Goal: Task Accomplishment & Management: Complete application form

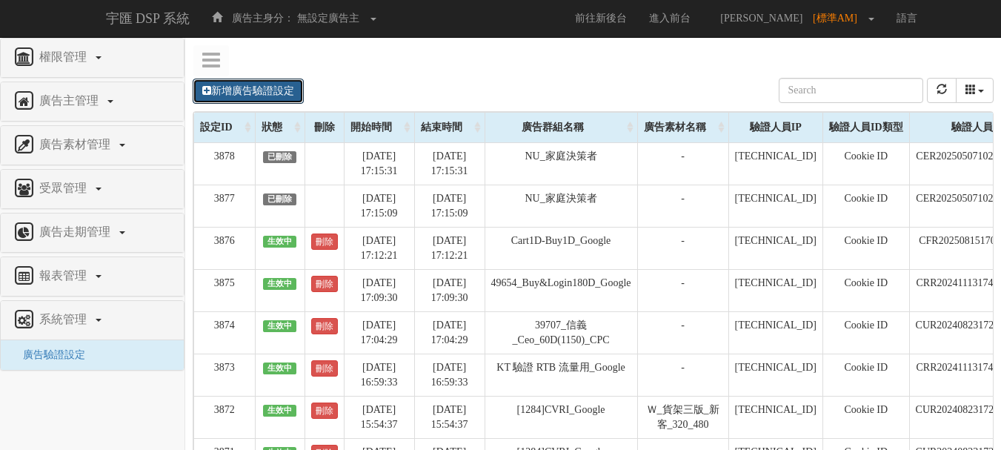
click at [273, 96] on link "新增廣告驗證設定" at bounding box center [248, 91] width 111 height 25
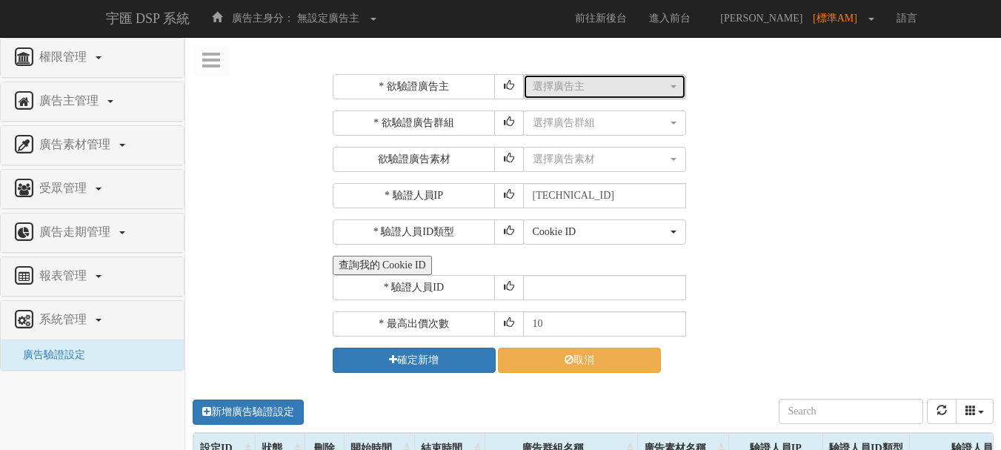
click at [654, 85] on div "選擇廣告主" at bounding box center [600, 86] width 135 height 15
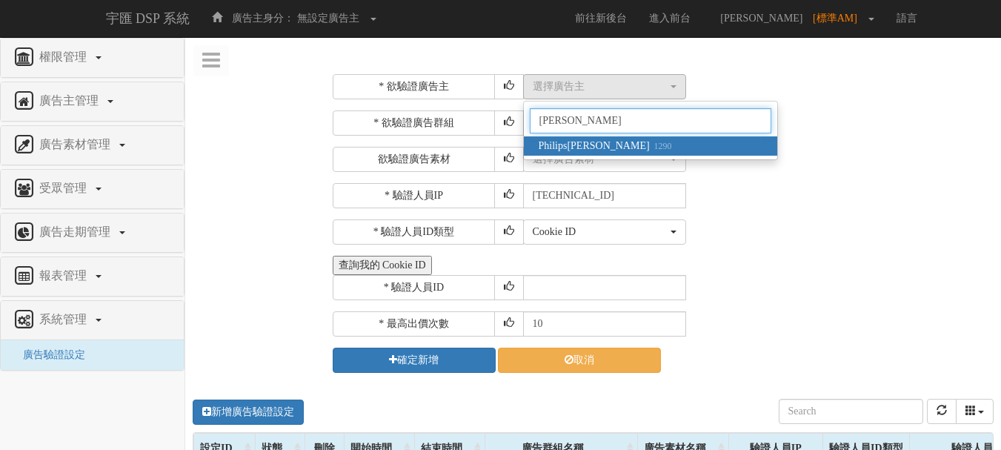
type input "飛利浦"
click at [650, 145] on small "1290" at bounding box center [661, 146] width 22 height 10
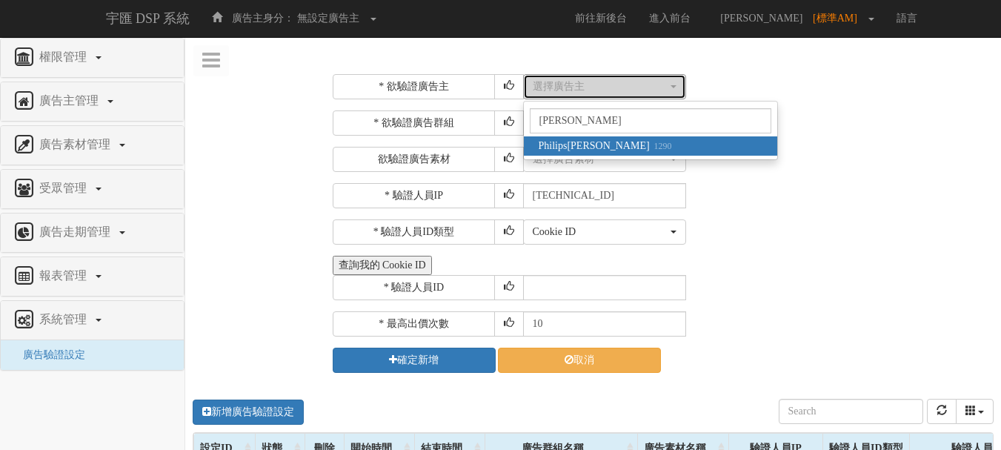
select select "1290"
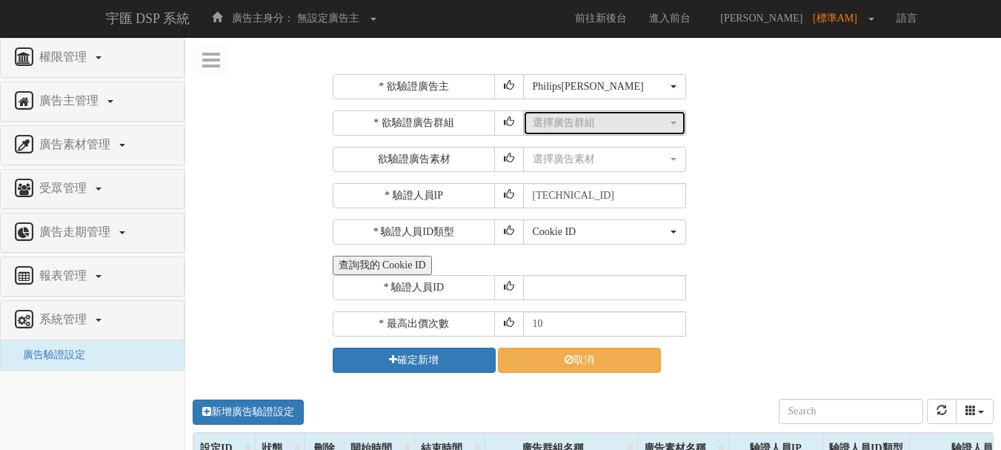
click at [608, 130] on div "選擇廣告群組" at bounding box center [600, 123] width 135 height 15
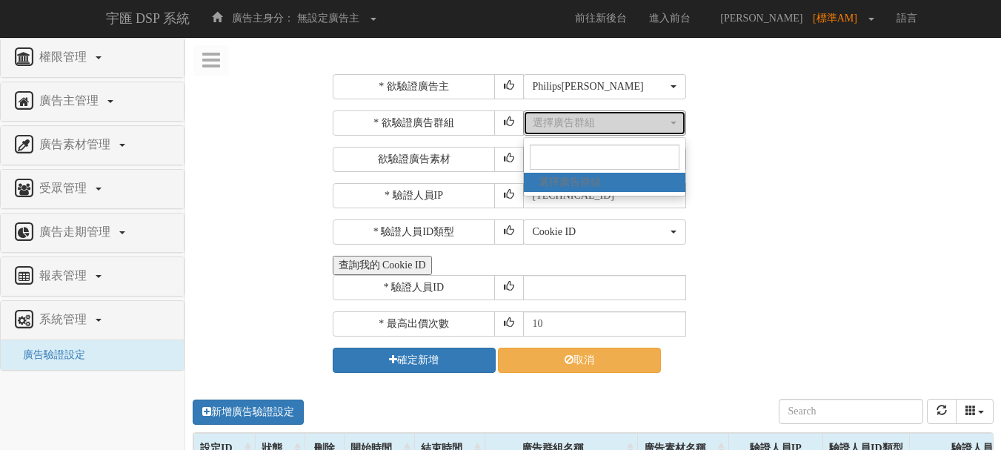
click at [603, 128] on div "選擇廣告群組" at bounding box center [600, 123] width 135 height 15
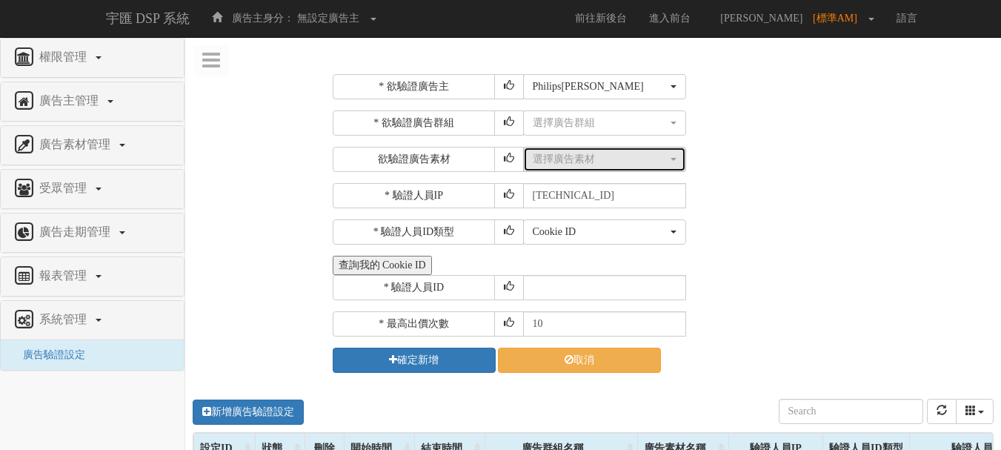
click at [598, 162] on div "選擇廣告素材" at bounding box center [600, 159] width 135 height 15
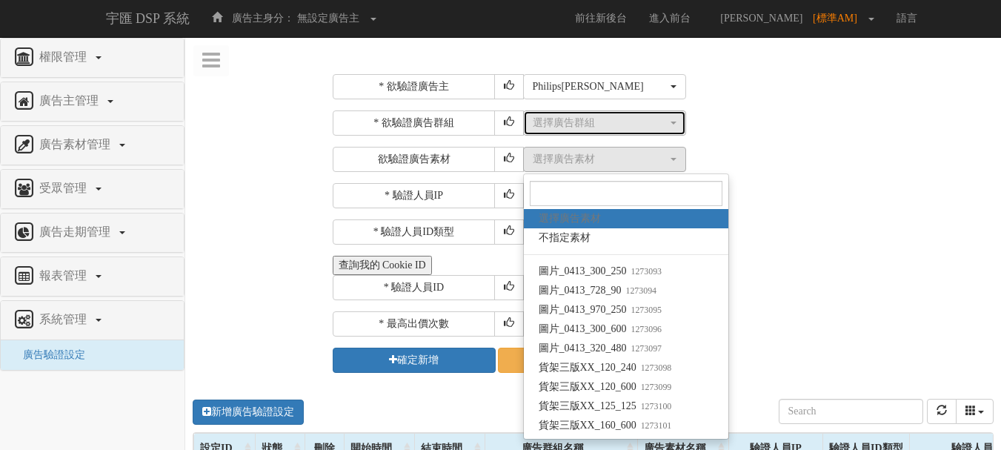
click at [594, 125] on div "選擇廣告群組" at bounding box center [600, 123] width 135 height 15
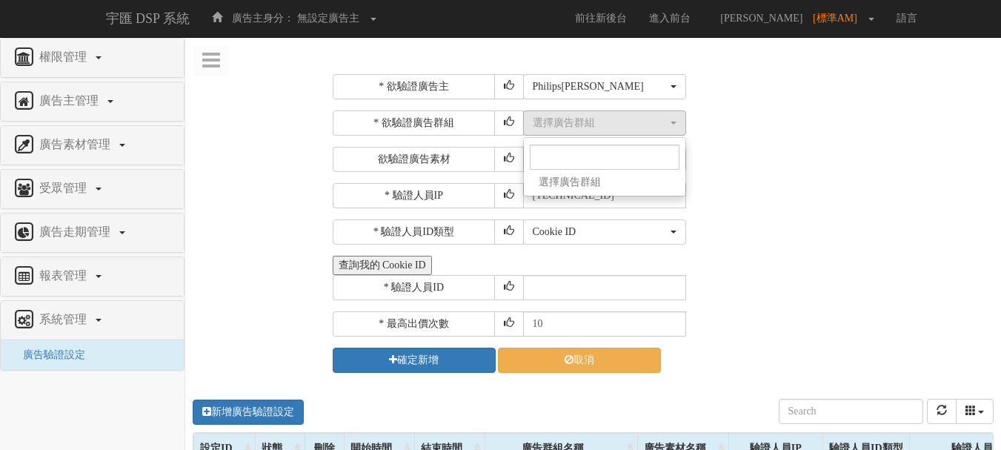
click at [597, 178] on span "選擇廣告群組" at bounding box center [570, 182] width 62 height 15
click at [749, 166] on div "選擇廣告素材 不指定素材 圖片_0413_300_250 圖片_0413_728_90 圖片_0413_970_250 圖片_0413_300_600 圖片_…" at bounding box center [757, 159] width 468 height 25
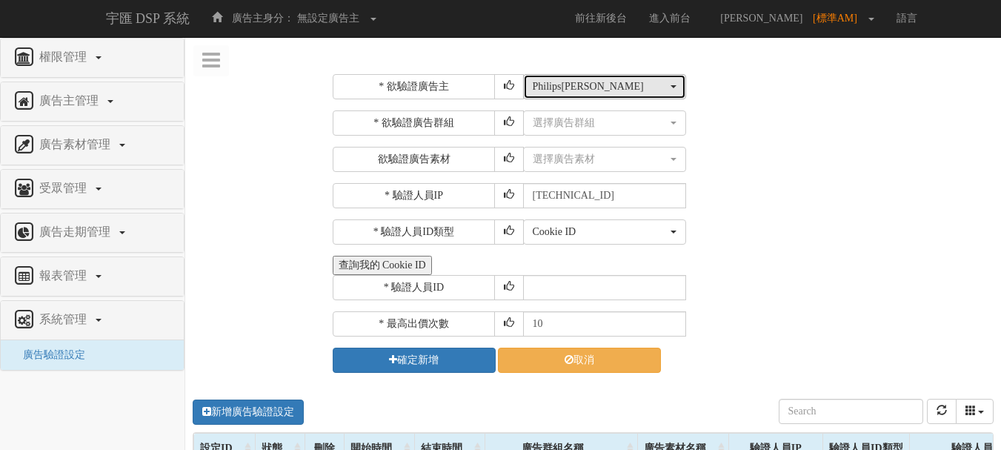
click at [600, 83] on div "Philips飛利浦" at bounding box center [600, 86] width 135 height 15
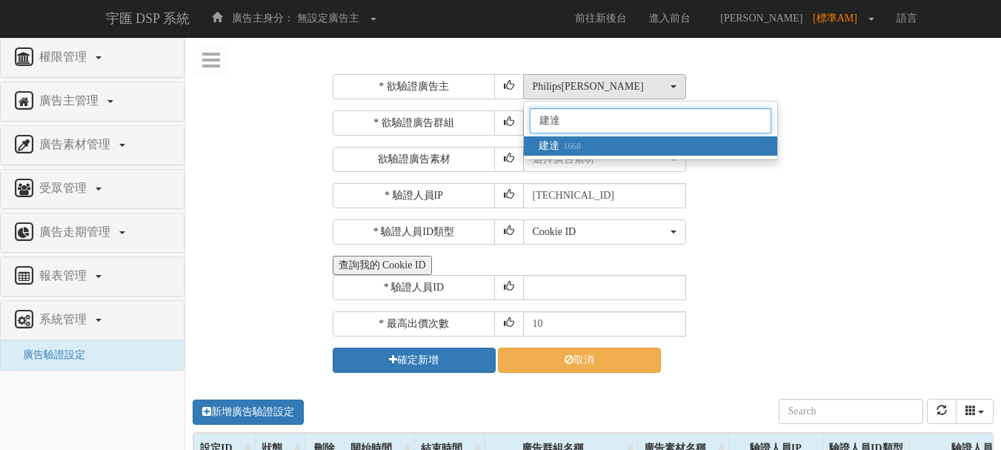
type input "建達"
click at [595, 142] on link "建達 1668" at bounding box center [650, 145] width 253 height 19
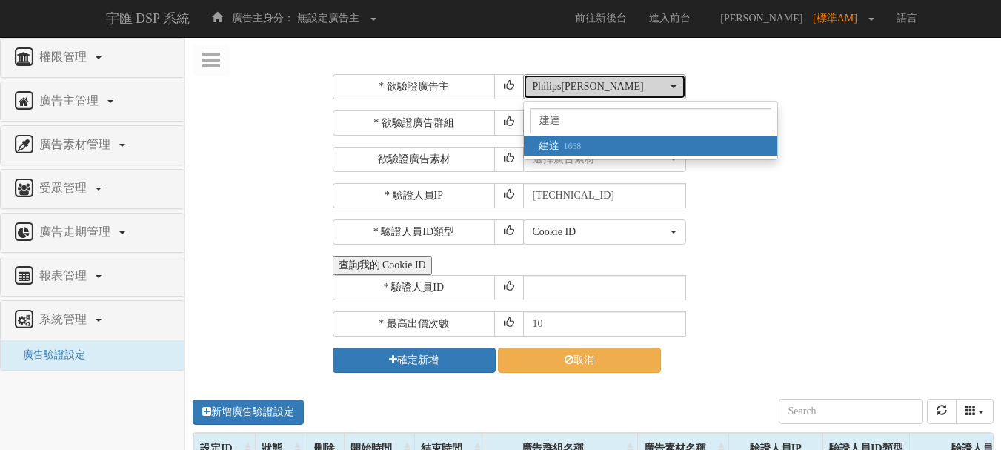
select select "1668"
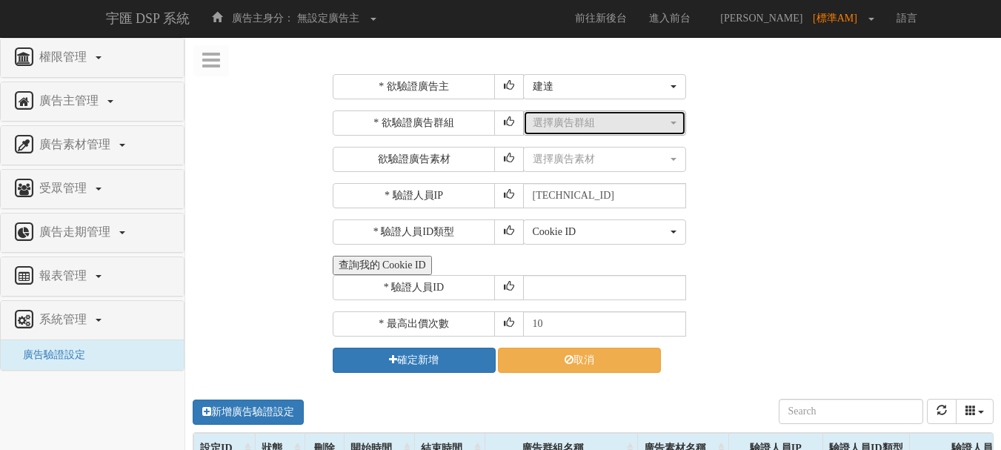
click at [608, 125] on div "選擇廣告群組" at bounding box center [600, 123] width 135 height 15
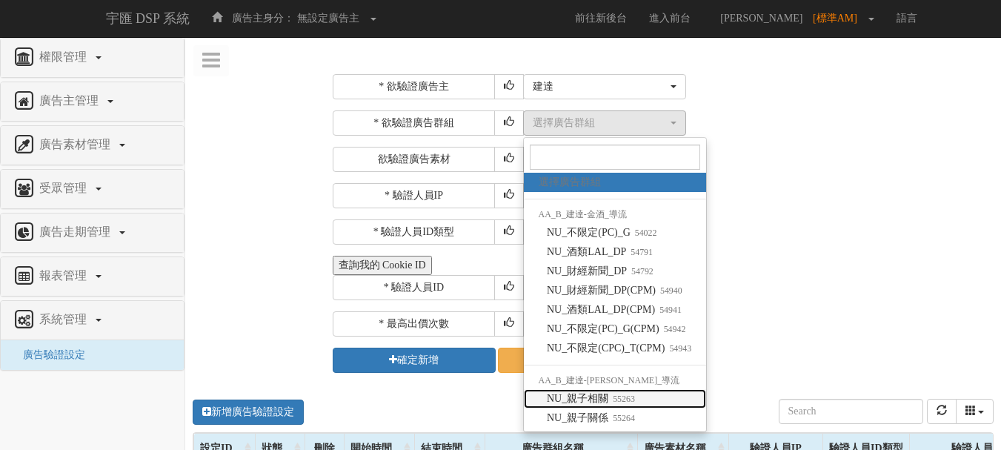
click at [644, 405] on link "NU_親子相關 55263" at bounding box center [615, 398] width 183 height 19
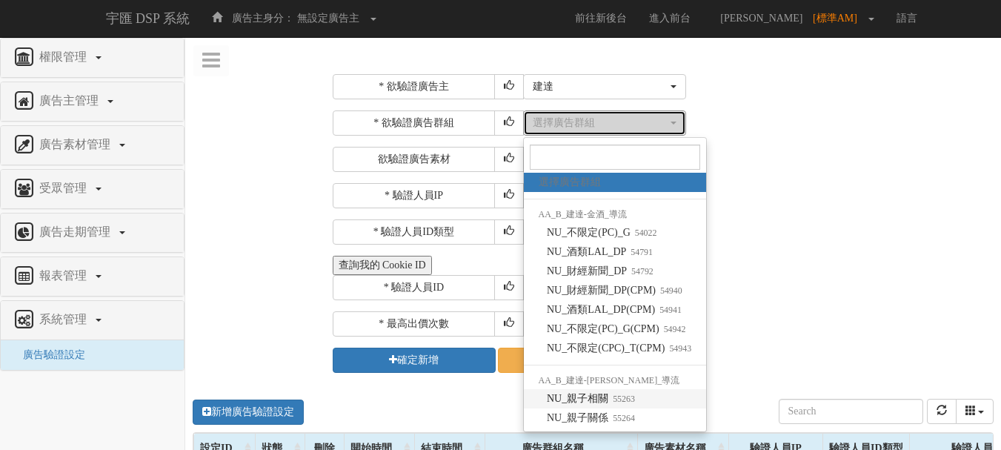
select select "55263"
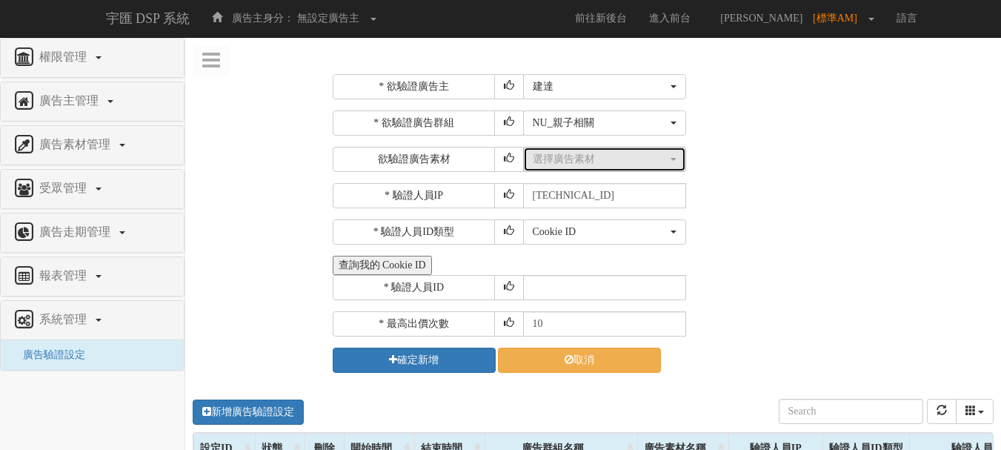
click at [603, 165] on div "選擇廣告素材" at bounding box center [600, 159] width 135 height 15
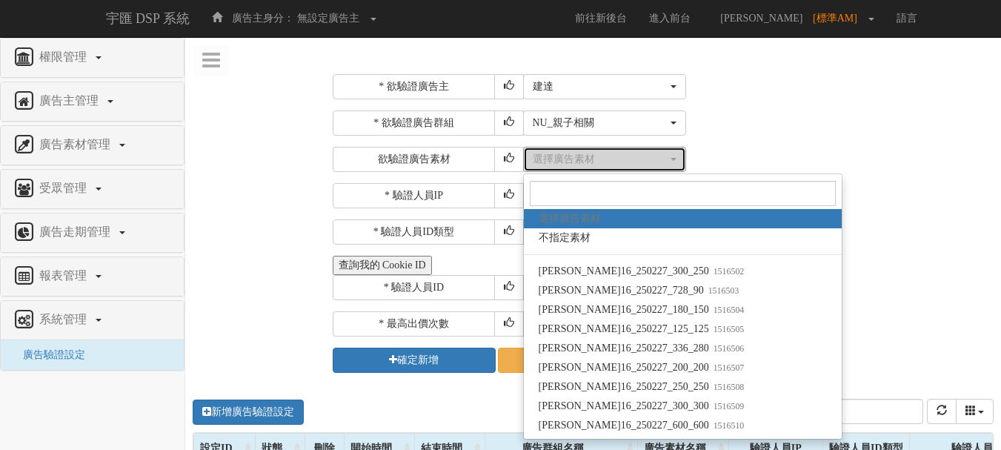
click at [601, 157] on div "選擇廣告素材" at bounding box center [600, 159] width 135 height 15
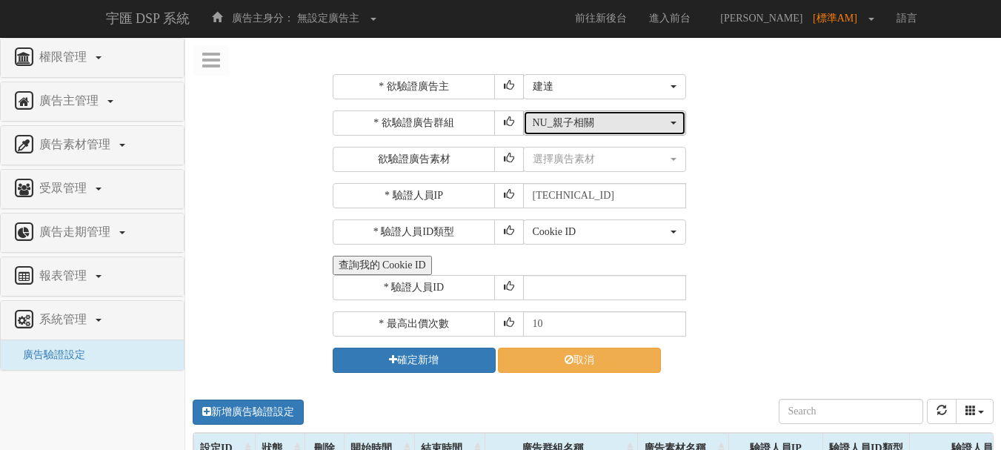
click at [568, 118] on div "NU_親子相關" at bounding box center [600, 123] width 135 height 15
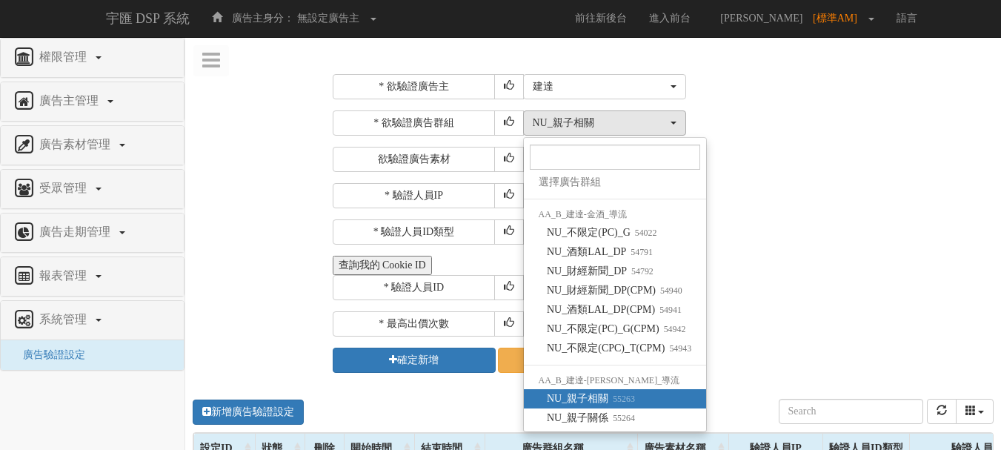
click at [793, 177] on div "* 欲驗證廣告主 選擇廣告主 特力+ 科技紫薇網 Momo 東森EHS Uniqlo EFShop 樂天 屈臣氏Watsons sinyi 信義房屋 S2_B…" at bounding box center [662, 223] width 658 height 299
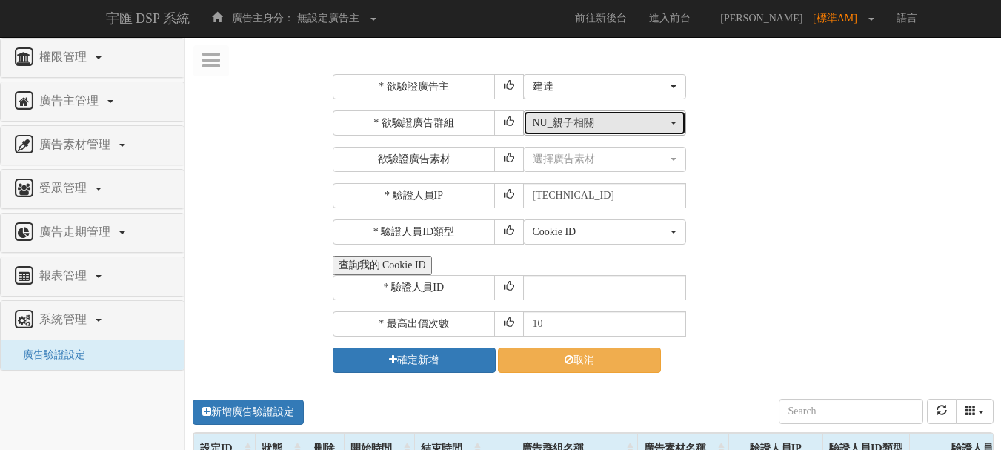
click at [555, 120] on div "NU_親子相關" at bounding box center [600, 123] width 135 height 15
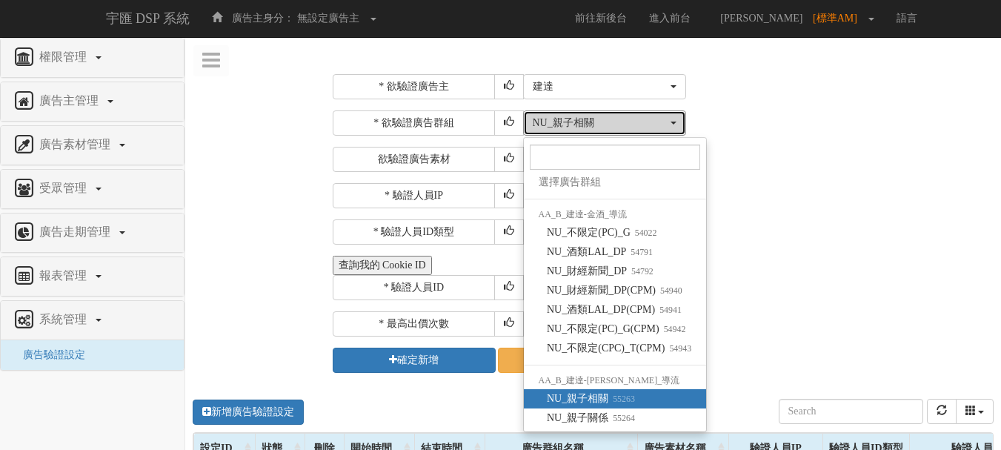
click at [555, 120] on div "NU_親子相關" at bounding box center [600, 123] width 135 height 15
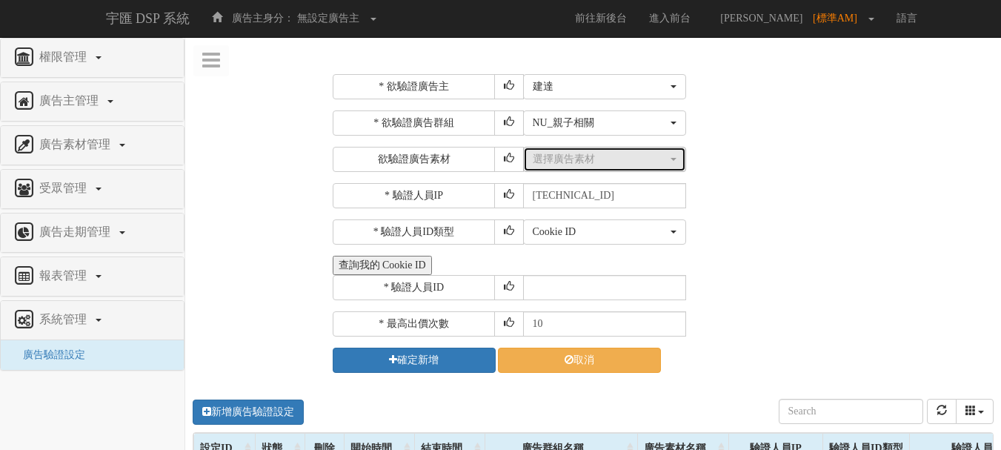
click at [570, 153] on div "選擇廣告素材" at bounding box center [600, 159] width 135 height 15
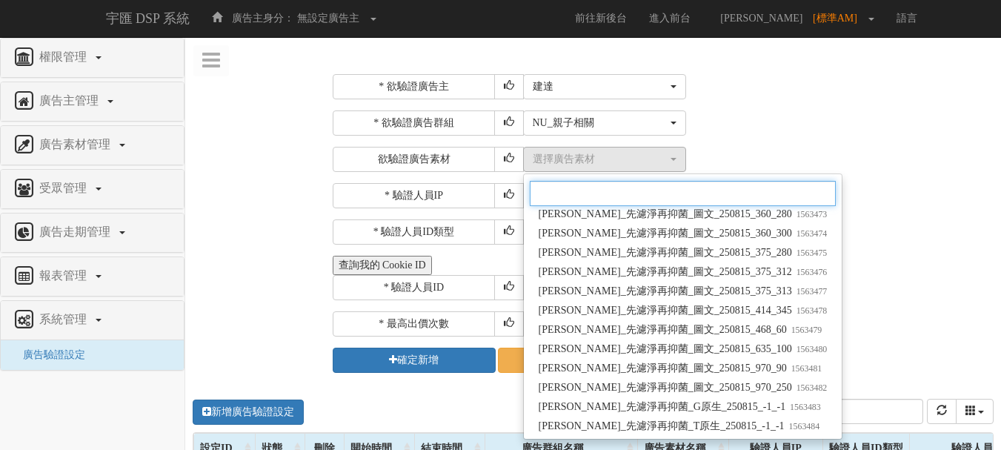
scroll to position [4451, 0]
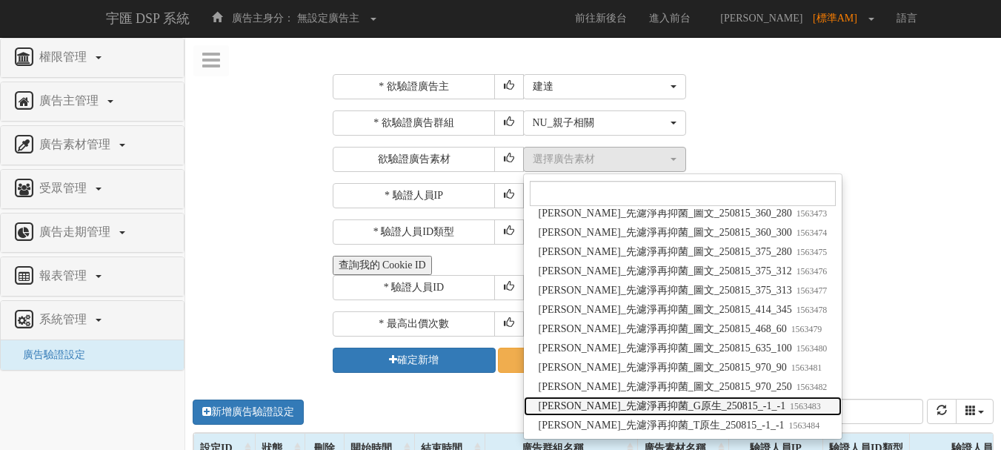
click at [669, 402] on span "飛利浦_先濾淨再抑菌_G原生_250815_-1_-1 1563483" at bounding box center [680, 406] width 282 height 15
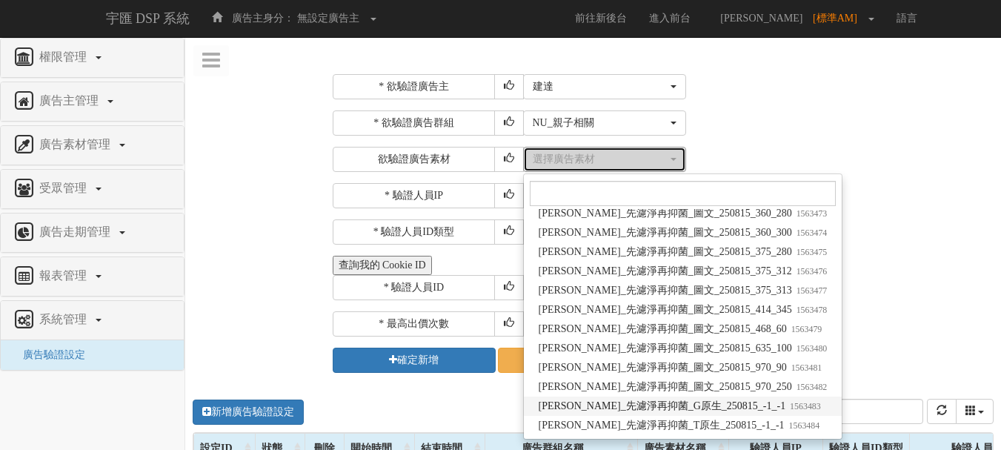
select select "1563483"
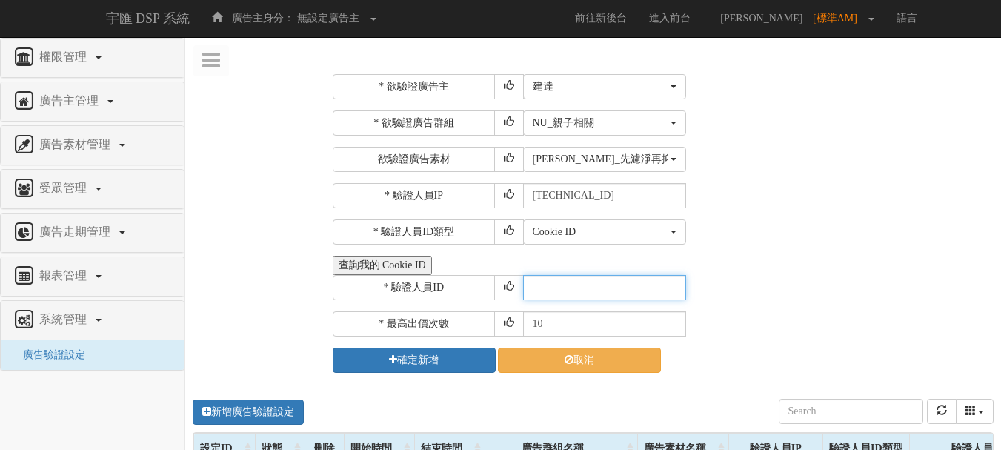
click at [577, 286] on input "text" at bounding box center [604, 287] width 163 height 25
type input "CER20250507102708866295"
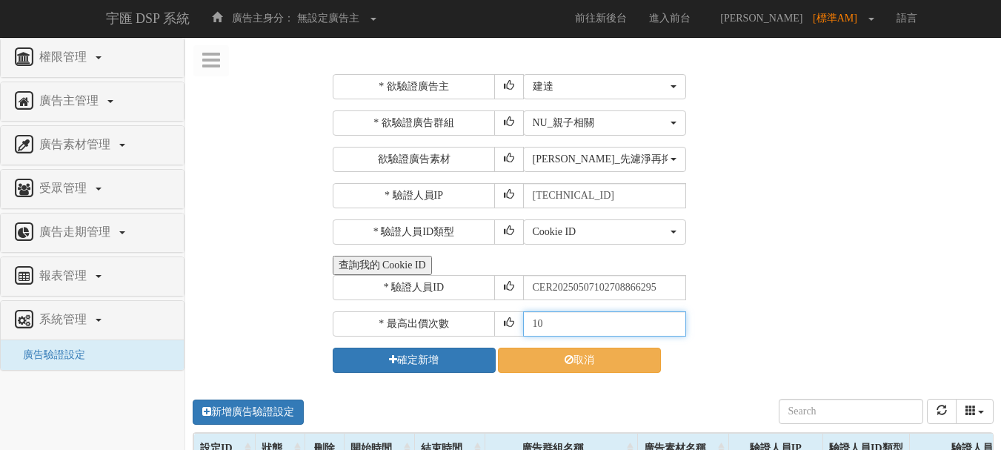
drag, startPoint x: 534, startPoint y: 314, endPoint x: 502, endPoint y: 304, distance: 32.8
click at [503, 305] on div "* 欲驗證廣告主 選擇廣告主 特力+ 科技紫薇網 Momo 東森EHS Uniqlo EFShop 樂天 屈臣氏Watsons sinyi 信義房屋 S2_B…" at bounding box center [662, 223] width 658 height 299
type input "30"
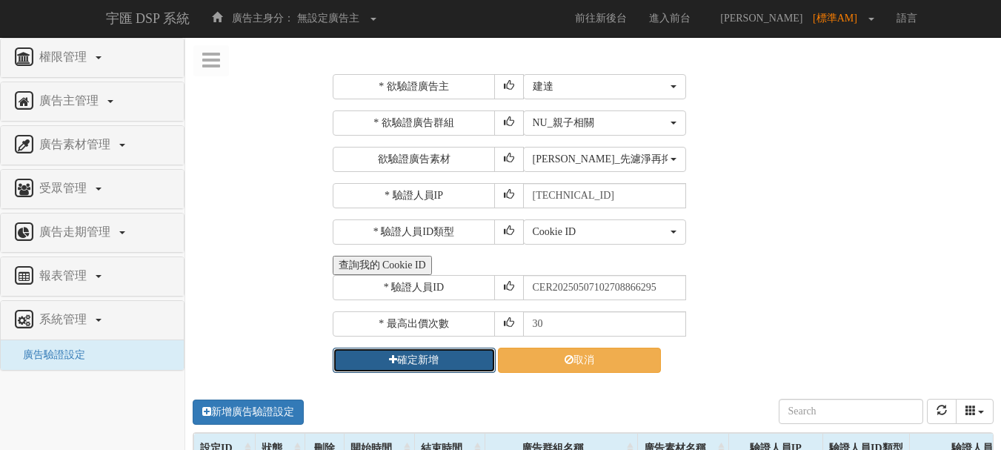
click at [446, 357] on button "確定新增" at bounding box center [414, 360] width 163 height 25
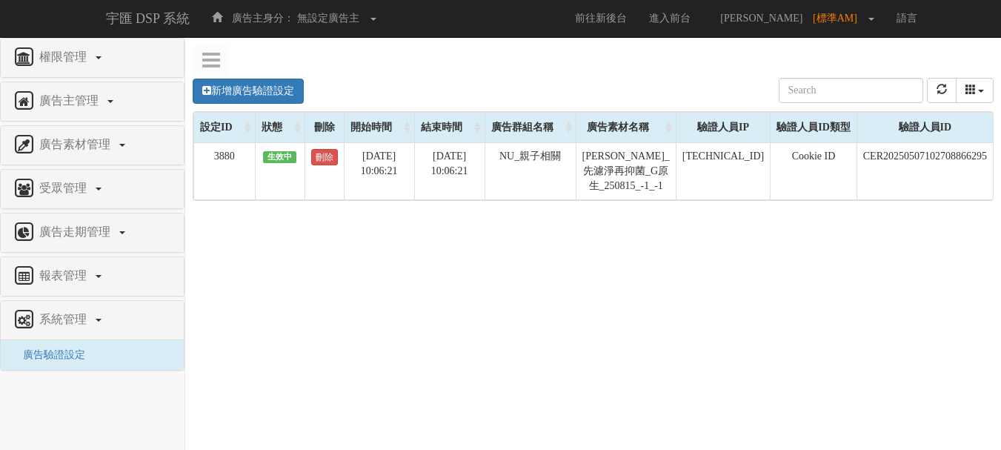
scroll to position [0, 137]
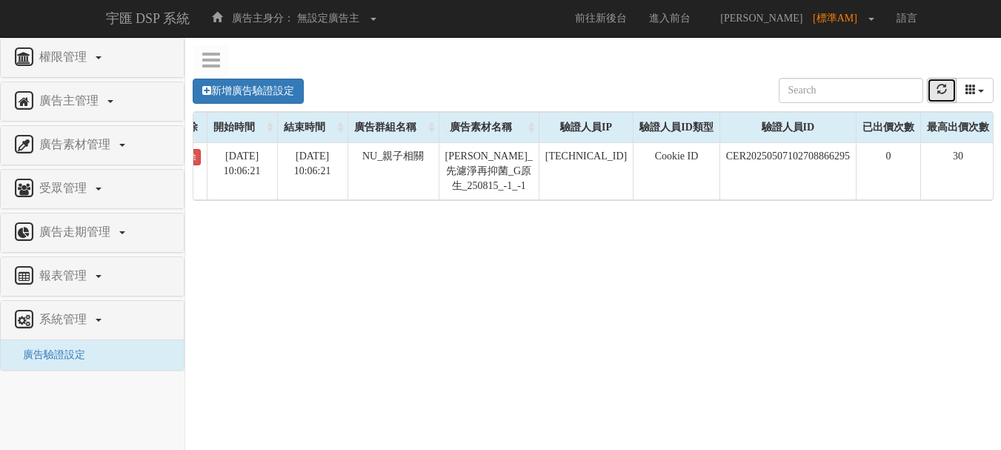
click at [930, 94] on button "refresh" at bounding box center [942, 90] width 30 height 25
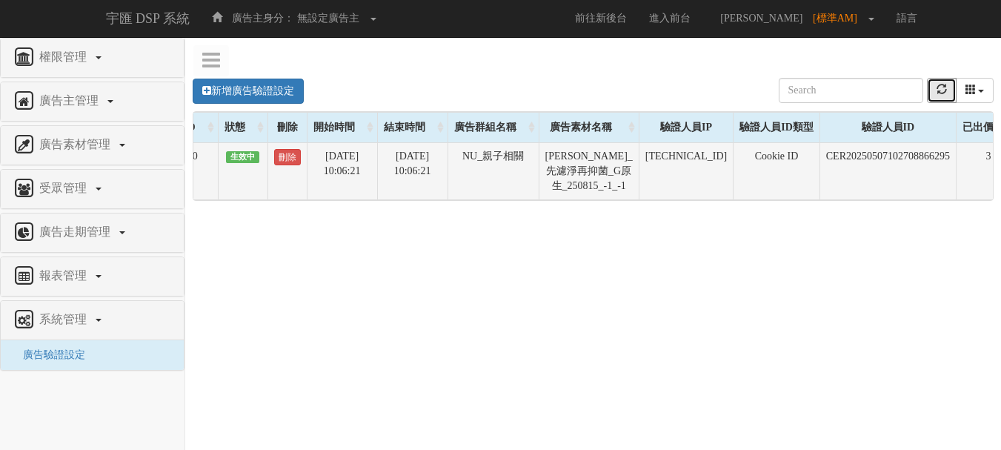
scroll to position [0, 0]
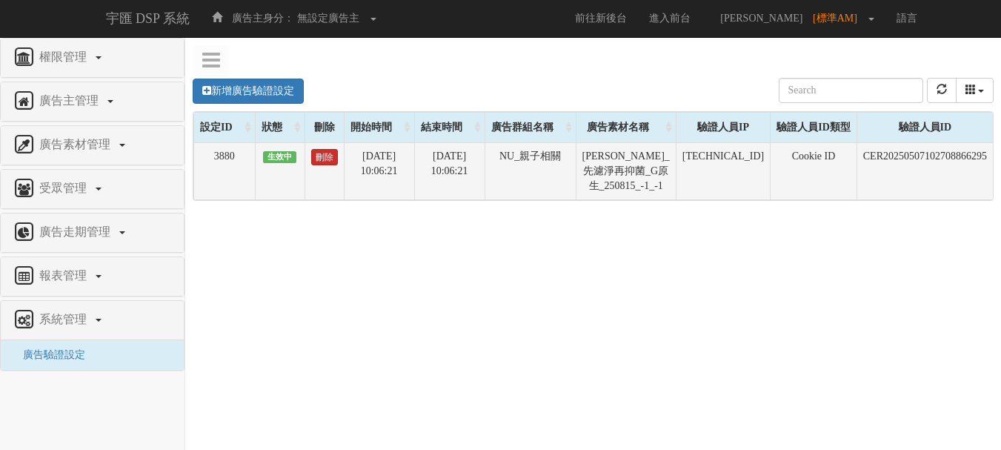
click at [328, 156] on link "刪除" at bounding box center [324, 157] width 27 height 16
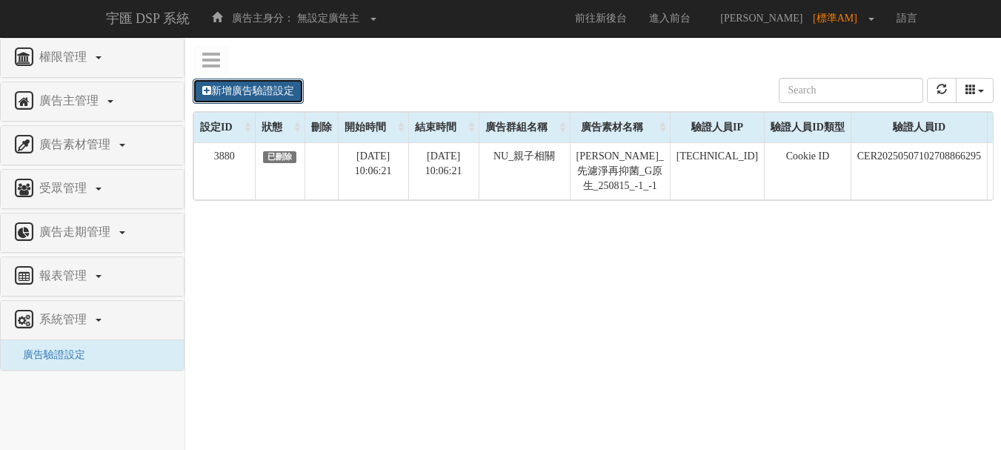
click at [270, 90] on link "新增廣告驗證設定" at bounding box center [248, 91] width 111 height 25
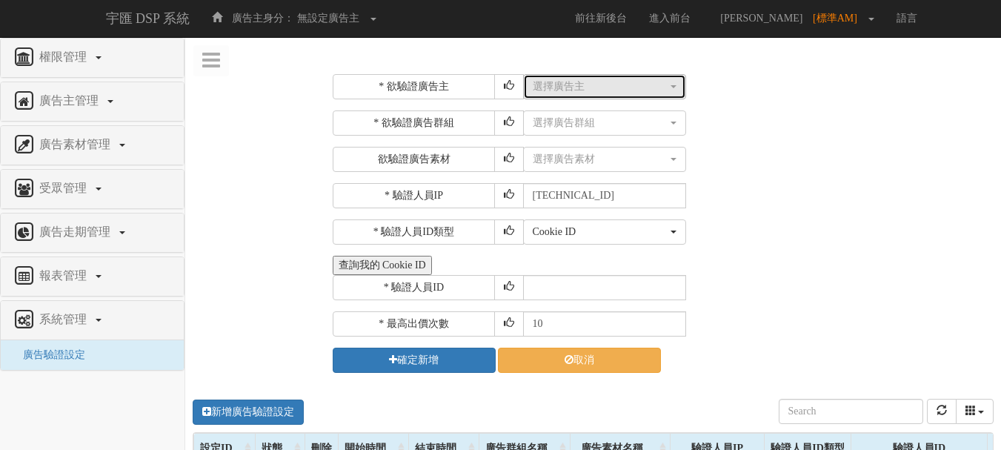
click at [583, 80] on div "選擇廣告主" at bounding box center [600, 86] width 135 height 15
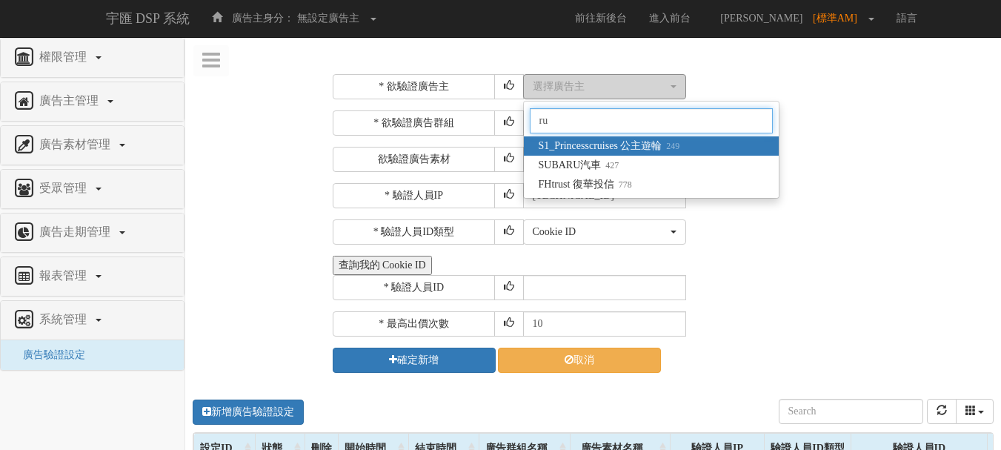
type input "r"
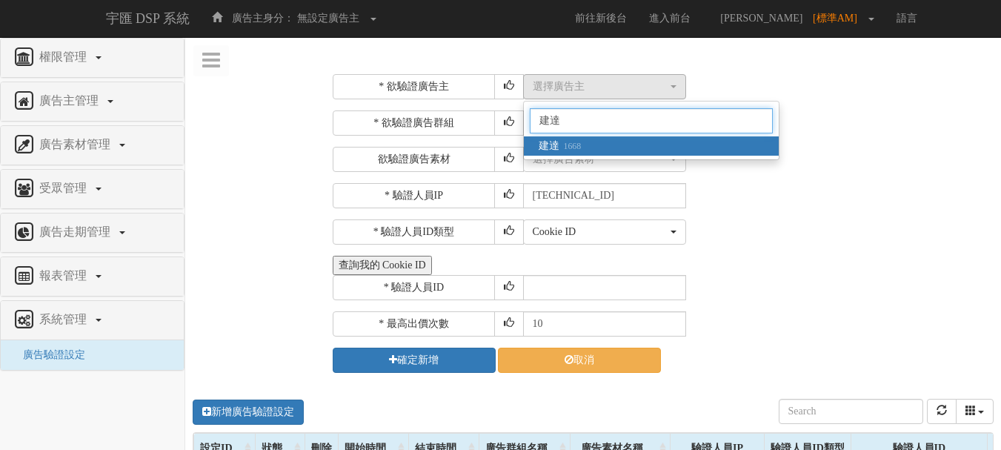
type input "建達"
click at [588, 143] on link "建達 1668" at bounding box center [651, 145] width 255 height 19
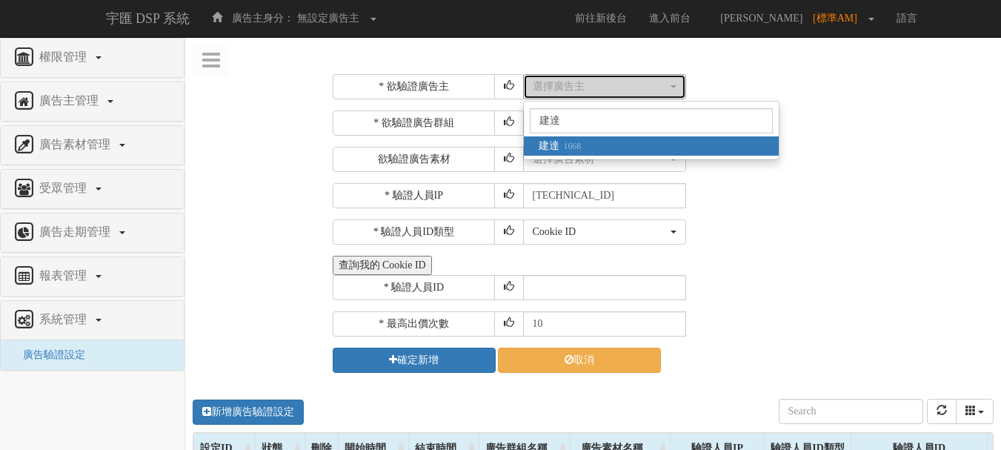
select select "1668"
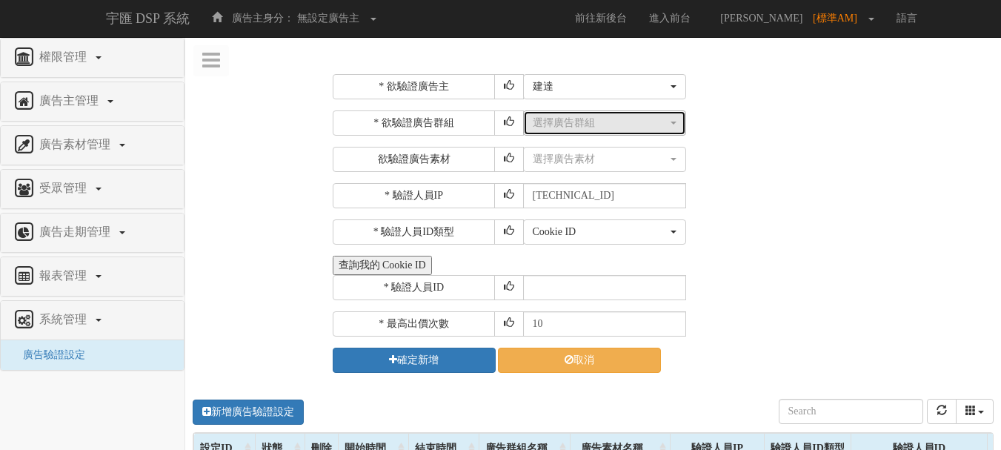
click at [597, 122] on div "選擇廣告群組" at bounding box center [600, 123] width 135 height 15
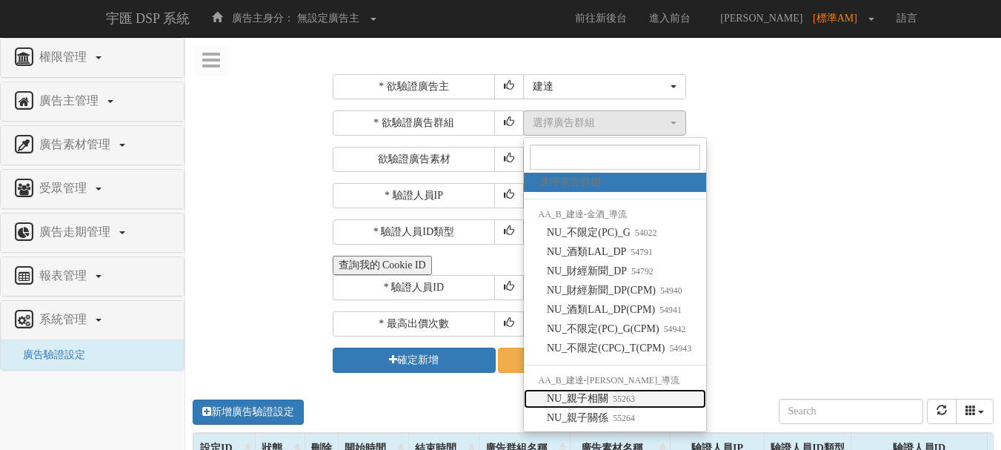
click at [614, 396] on small "55263" at bounding box center [621, 399] width 27 height 10
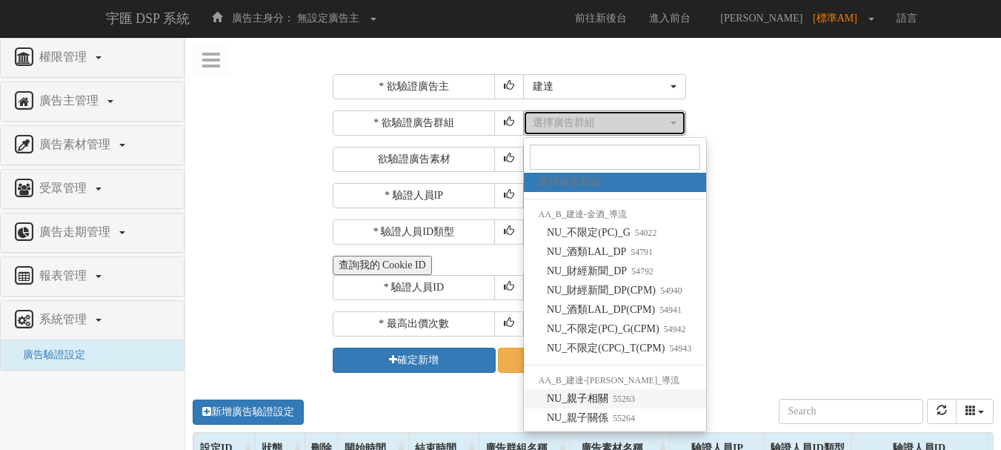
select select "55263"
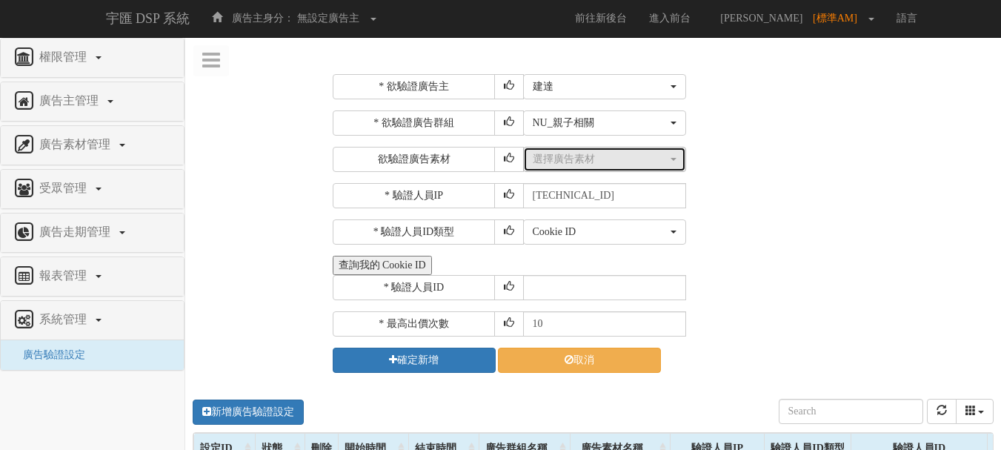
click at [603, 162] on div "選擇廣告素材" at bounding box center [600, 159] width 135 height 15
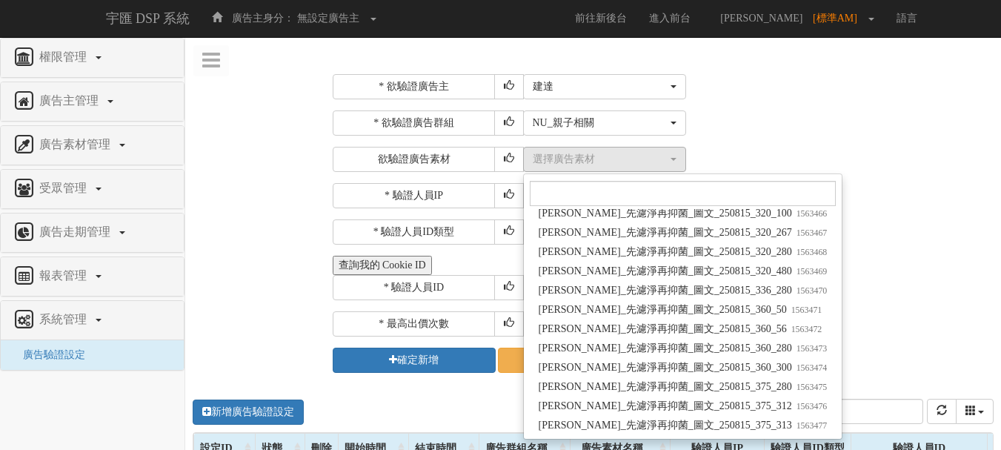
scroll to position [4451, 0]
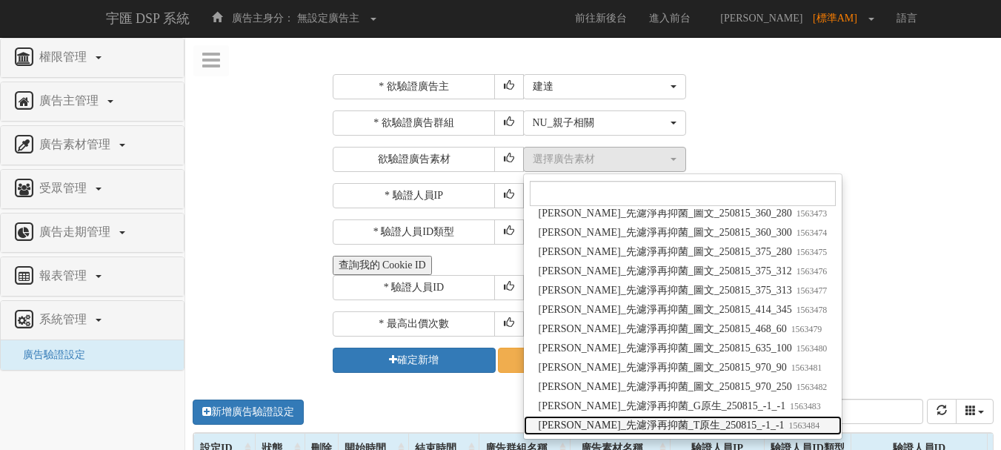
click at [686, 422] on span "飛利浦_先濾淨再抑菌_T原生_250815_-1_-1 1563484" at bounding box center [680, 425] width 282 height 15
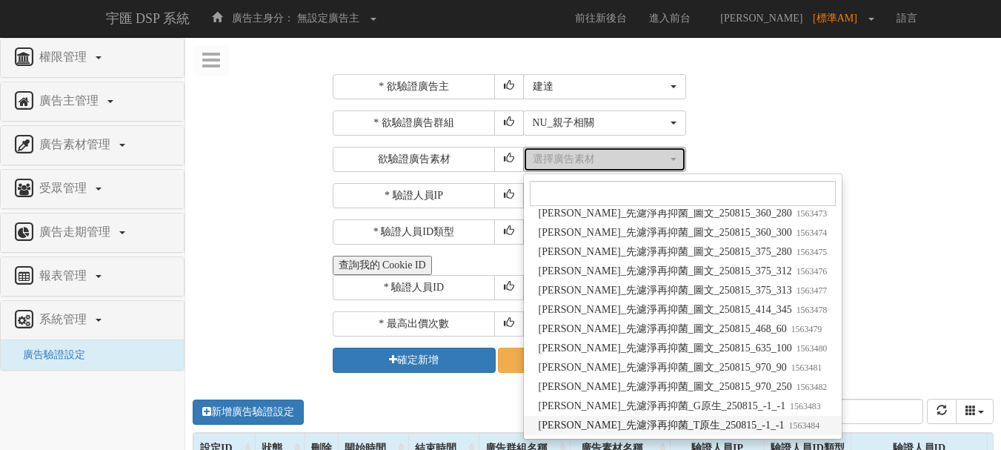
select select "1563484"
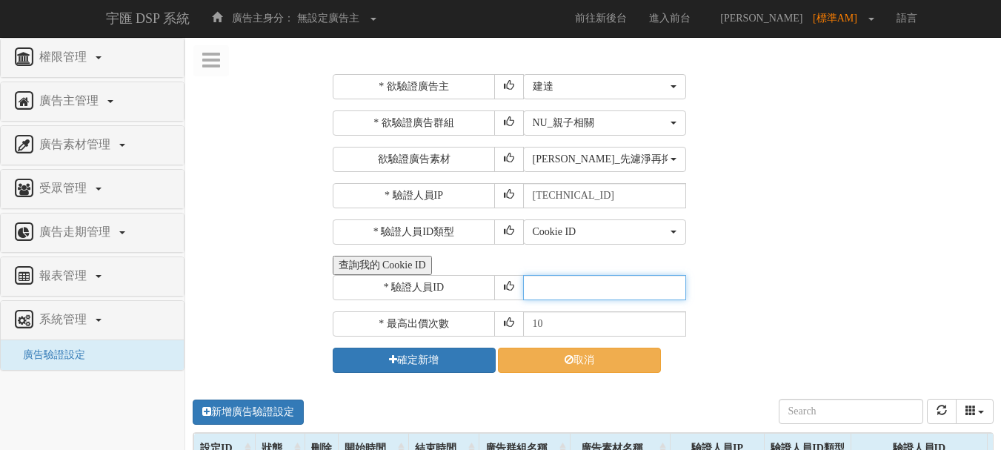
click at [565, 285] on input "text" at bounding box center [604, 287] width 163 height 25
type input "CER20250507102708866295"
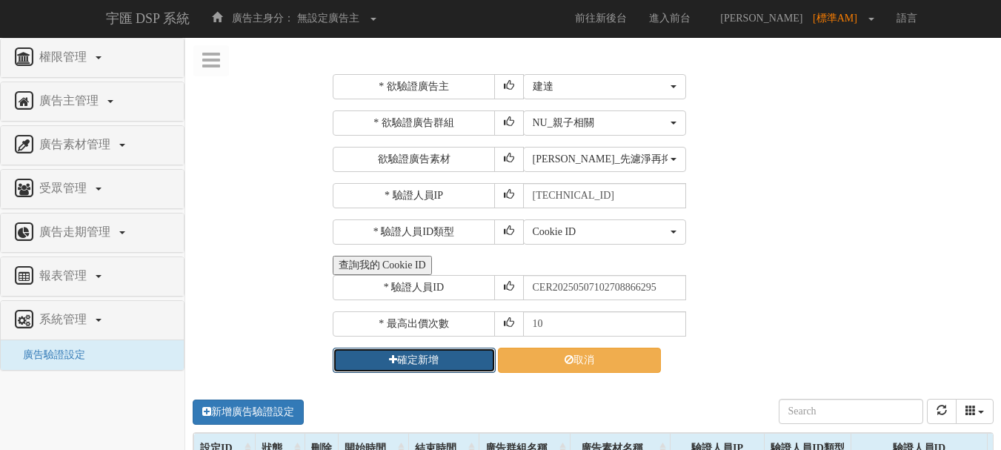
click at [471, 365] on button "確定新增" at bounding box center [414, 360] width 163 height 25
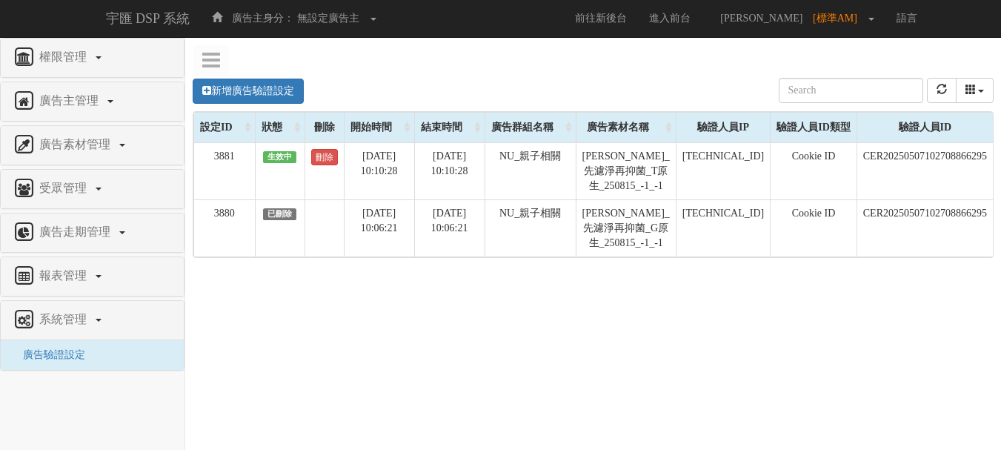
scroll to position [0, 137]
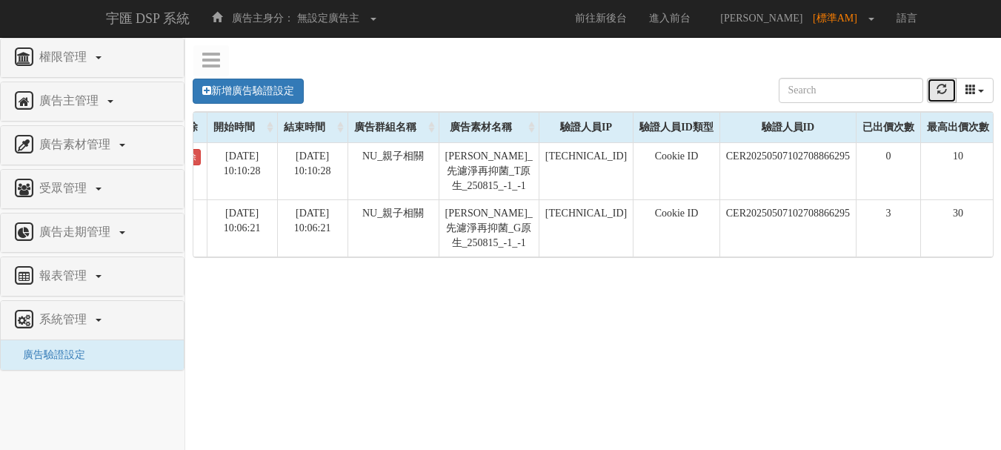
click at [941, 94] on icon "refresh" at bounding box center [942, 89] width 10 height 10
click at [940, 96] on button "refresh" at bounding box center [942, 90] width 30 height 25
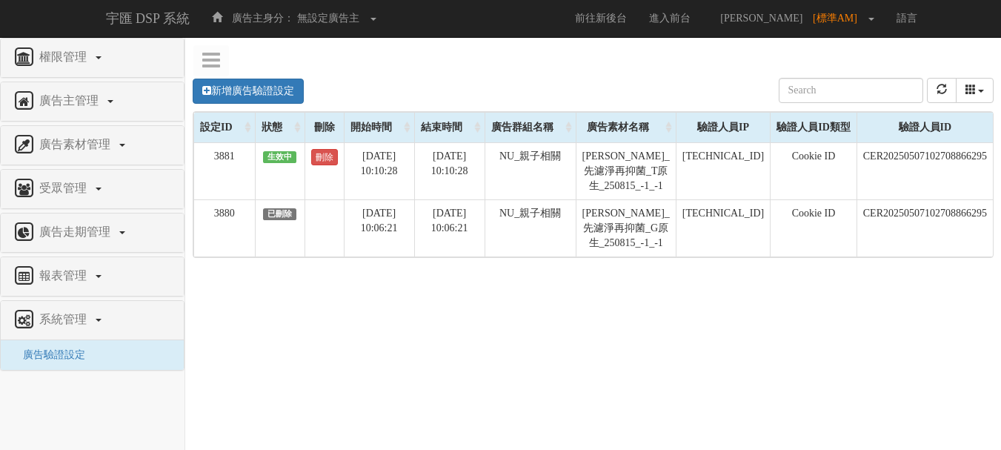
scroll to position [0, 137]
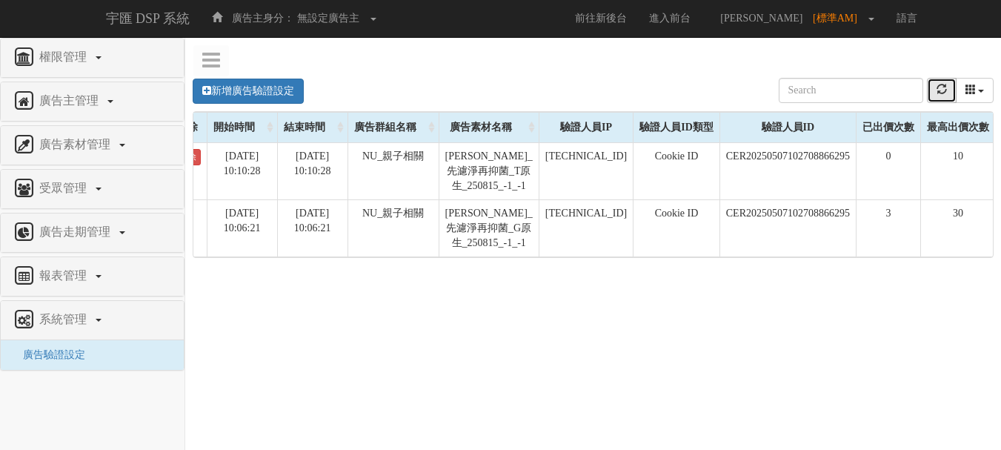
click at [935, 84] on button "refresh" at bounding box center [942, 90] width 30 height 25
click at [949, 94] on button "refresh" at bounding box center [942, 90] width 30 height 25
click at [939, 88] on icon "refresh" at bounding box center [942, 89] width 10 height 10
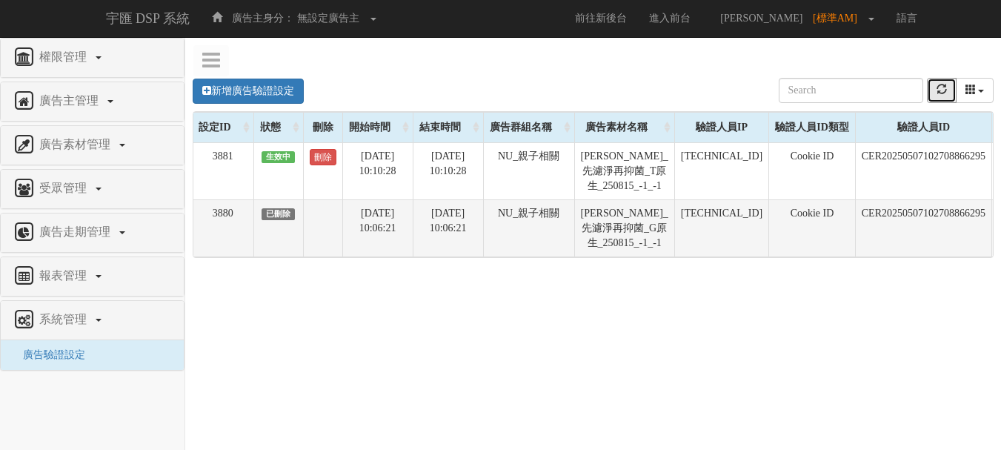
scroll to position [0, 0]
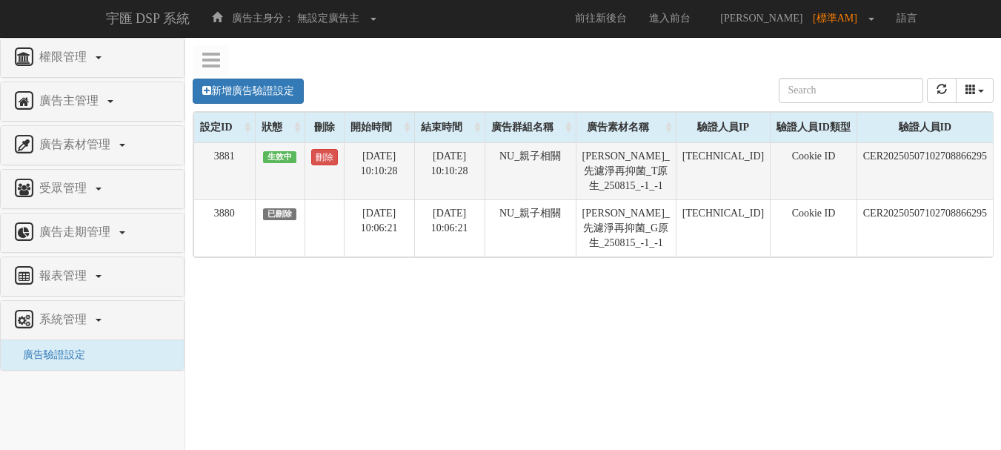
click at [336, 166] on td "刪除" at bounding box center [324, 170] width 39 height 57
click at [334, 165] on link "刪除" at bounding box center [324, 157] width 27 height 16
